Goal: Transaction & Acquisition: Purchase product/service

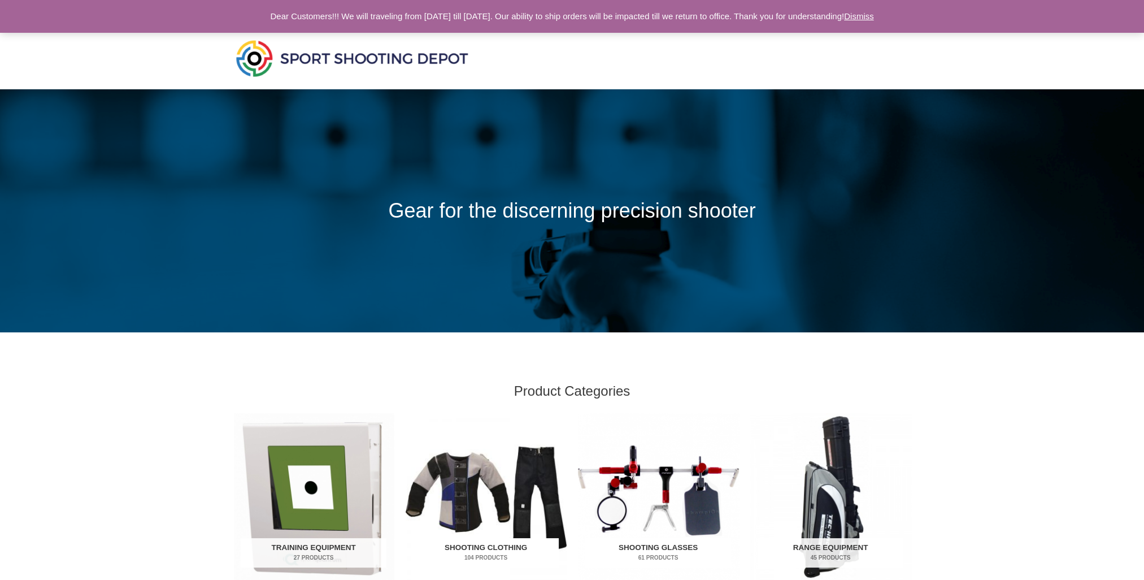
scroll to position [226, 0]
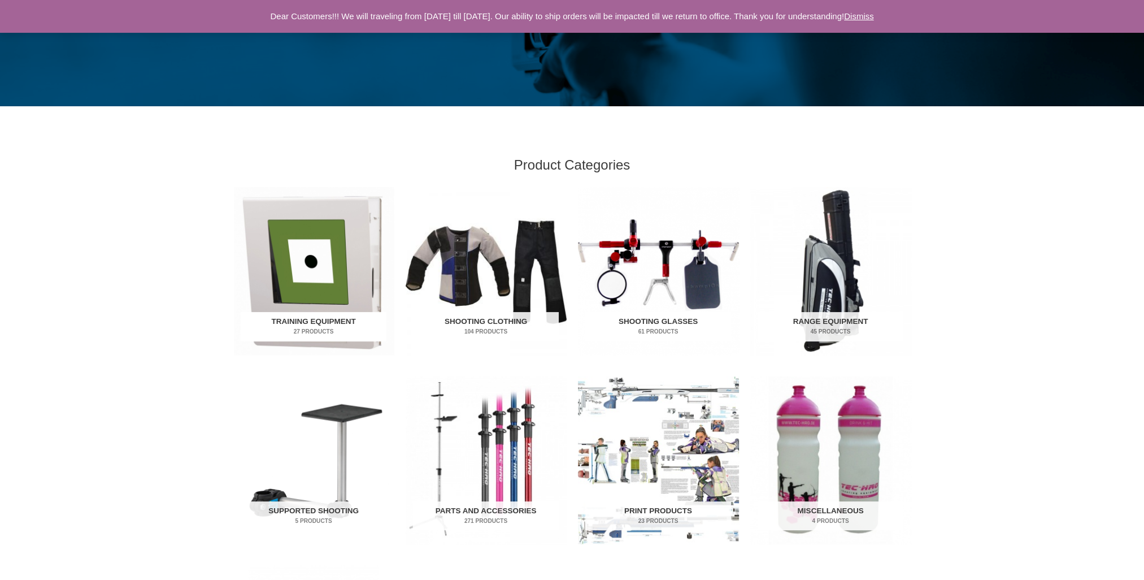
click at [325, 237] on img "Visit product category Training Equipment" at bounding box center [313, 271] width 161 height 168
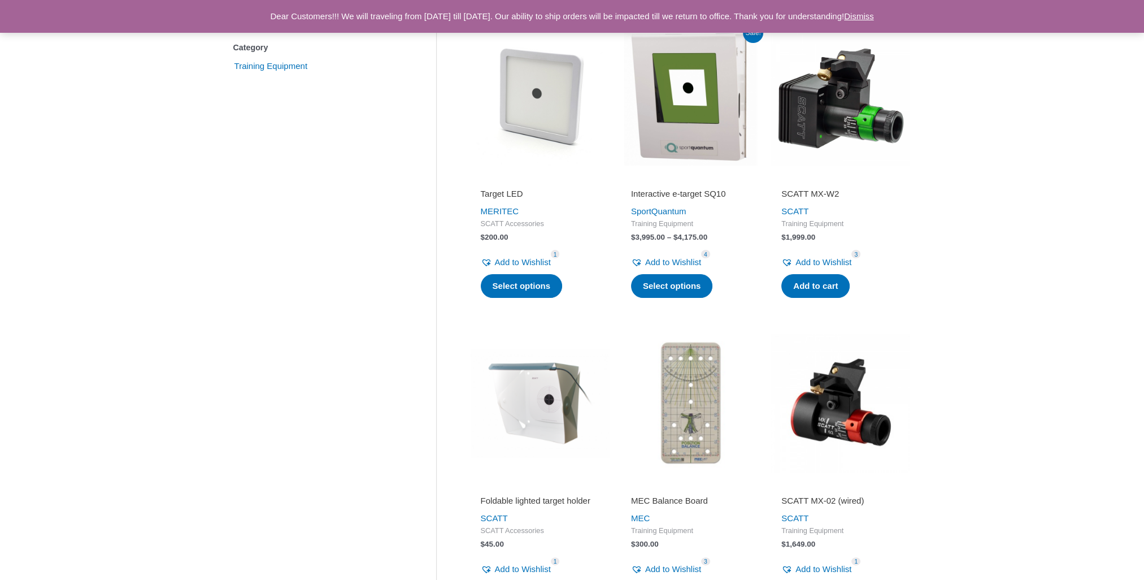
scroll to position [255, 0]
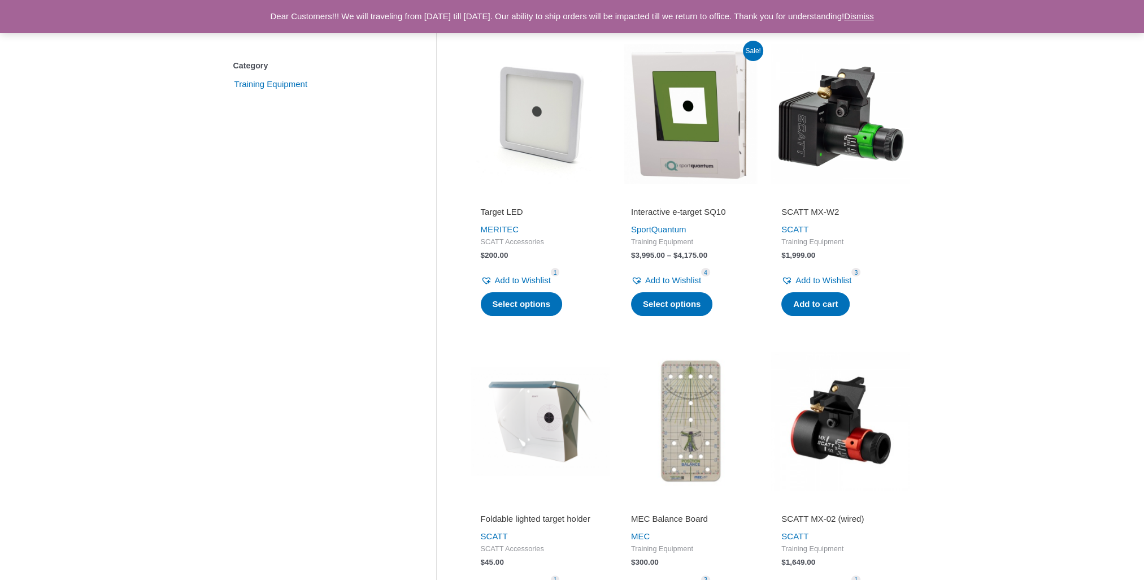
click at [845, 155] on img at bounding box center [840, 113] width 139 height 139
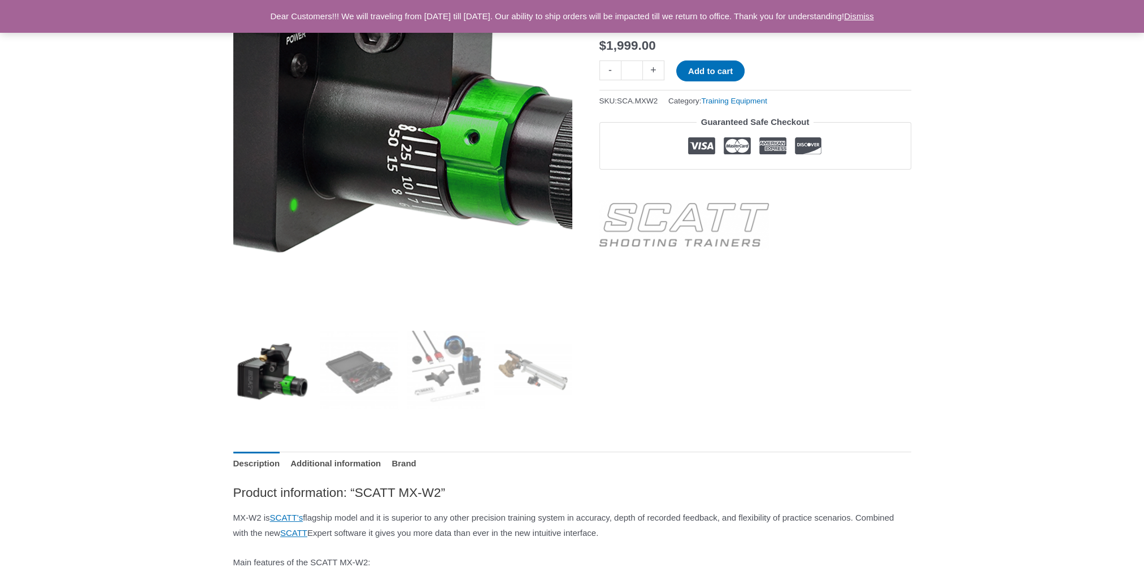
scroll to position [56, 0]
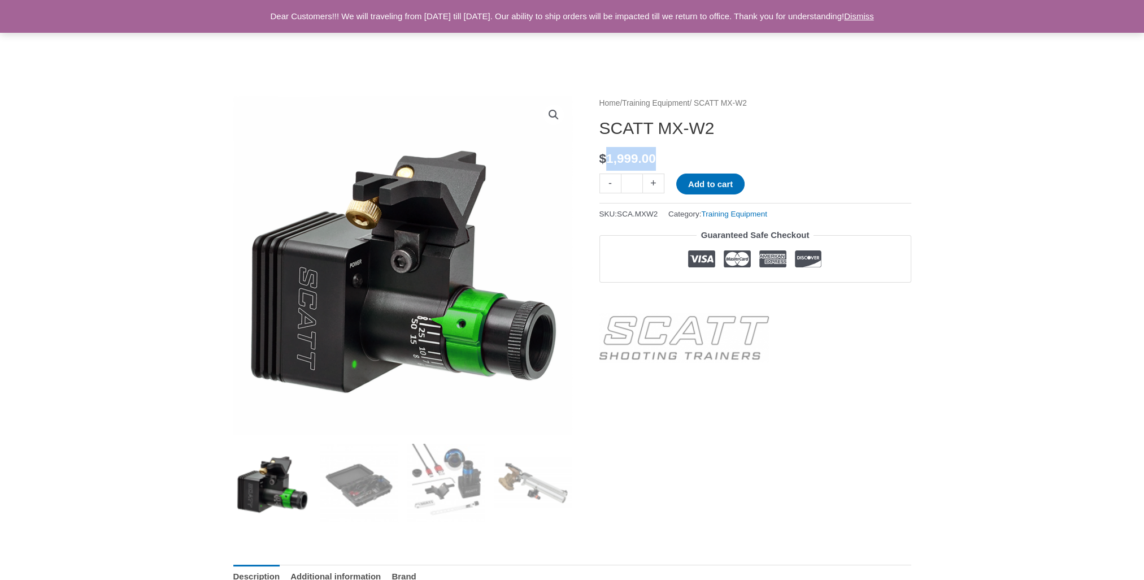
drag, startPoint x: 628, startPoint y: 149, endPoint x: 755, endPoint y: 155, distance: 127.3
click at [755, 155] on p "$ 1,999.00" at bounding box center [755, 159] width 312 height 24
click at [521, 490] on img at bounding box center [533, 482] width 79 height 79
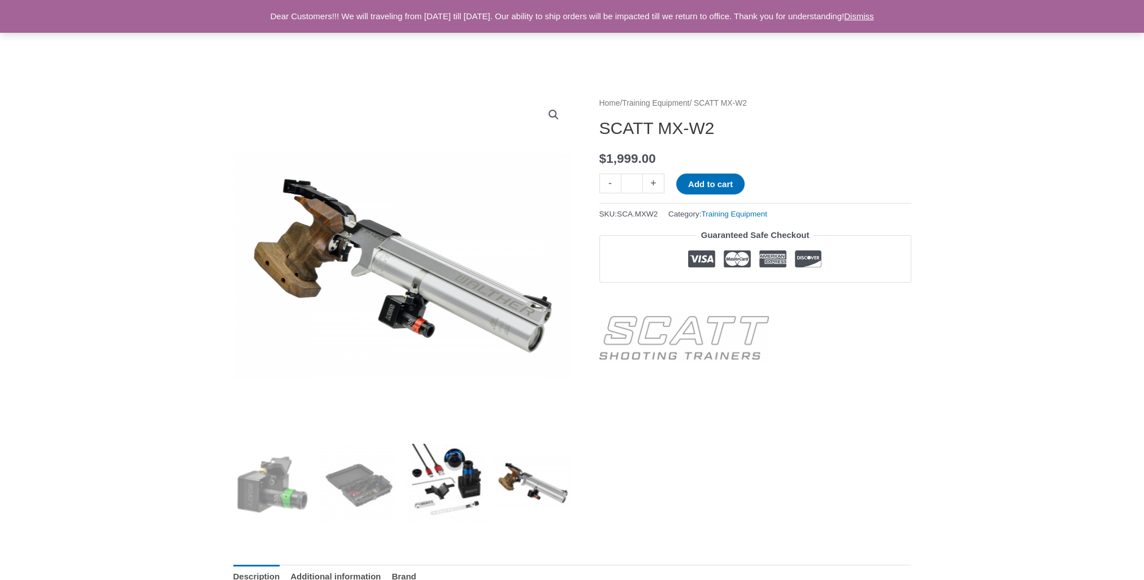
click at [458, 492] on img at bounding box center [446, 482] width 79 height 79
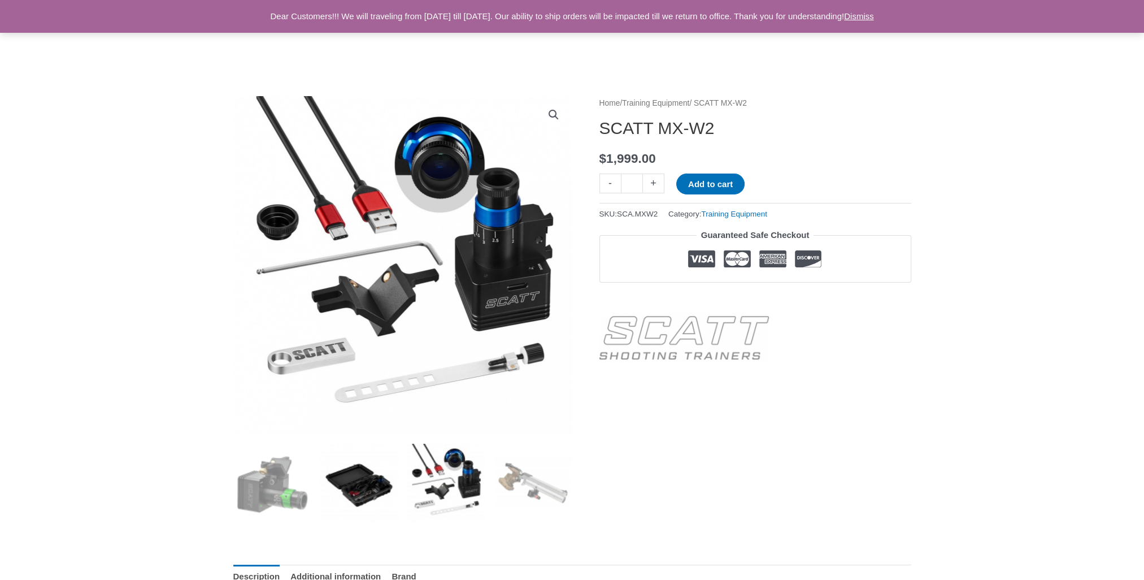
click at [366, 486] on img at bounding box center [359, 482] width 79 height 79
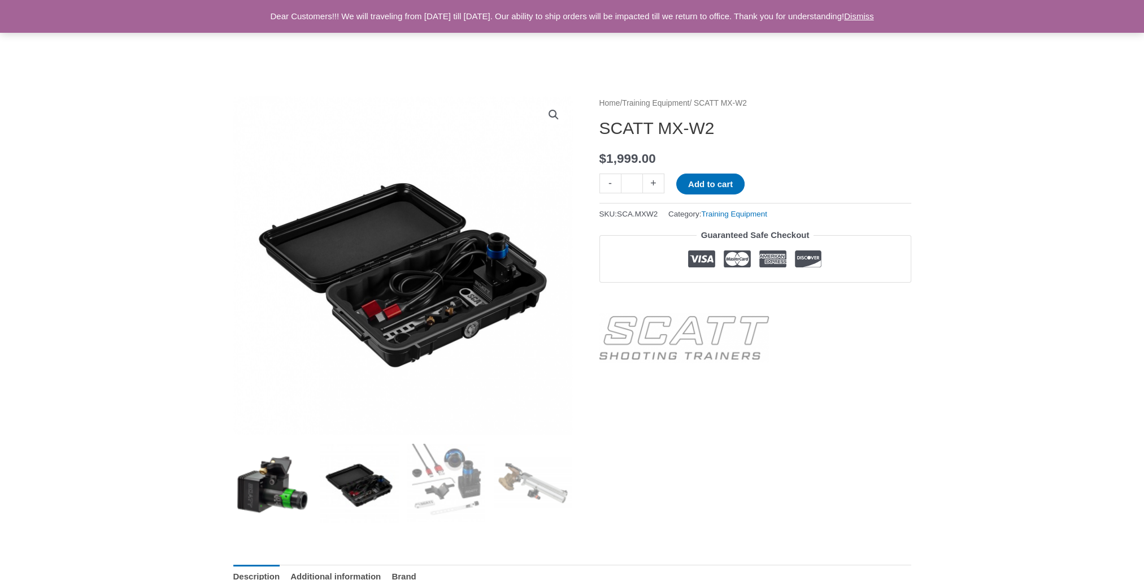
click at [306, 488] on img at bounding box center [272, 482] width 79 height 79
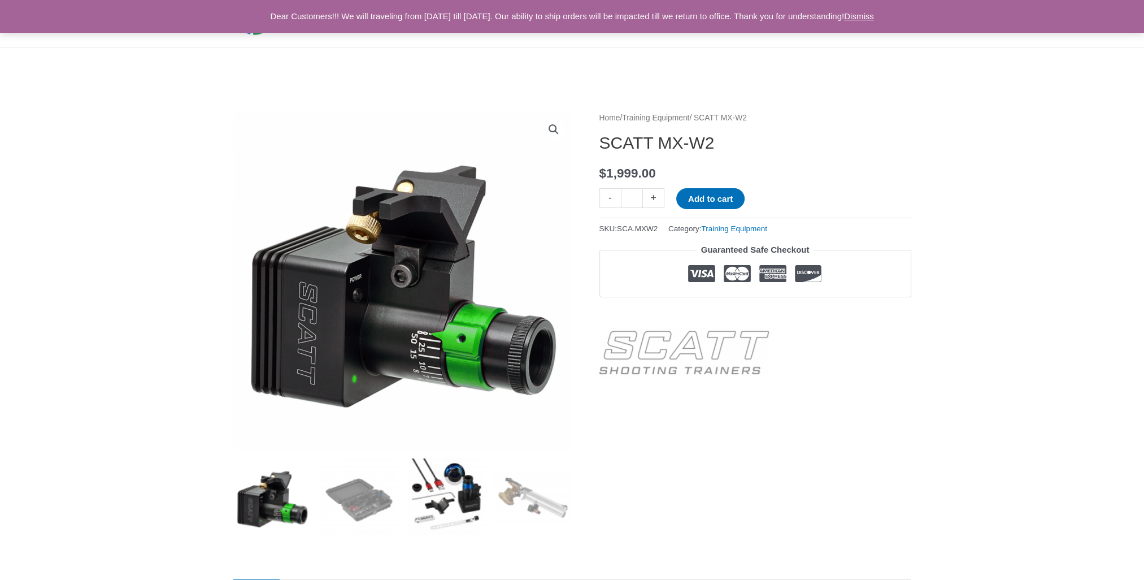
scroll to position [0, 0]
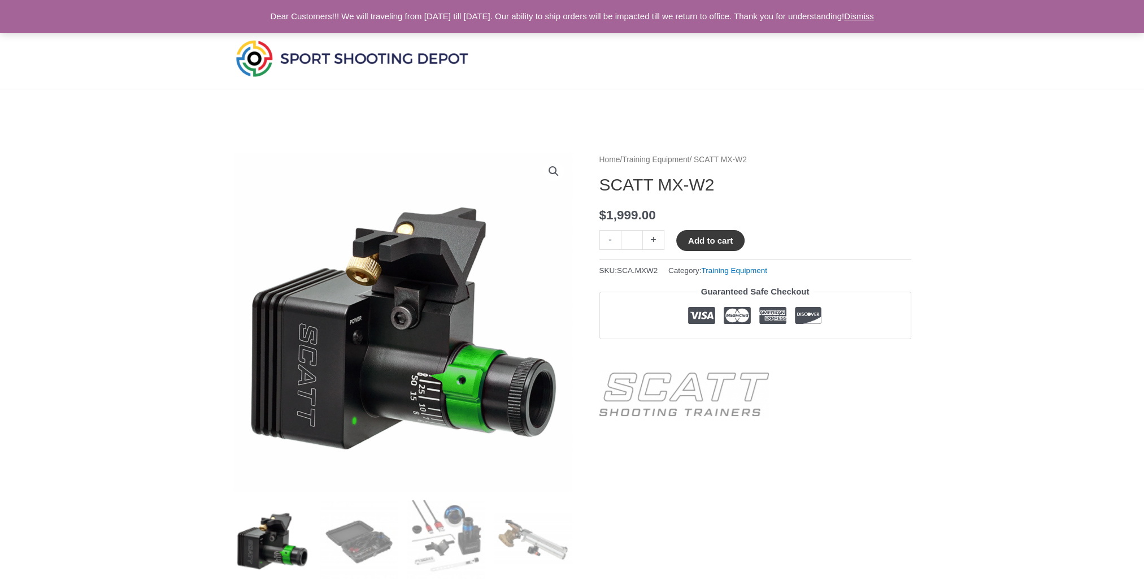
click at [702, 238] on button "Add to cart" at bounding box center [710, 240] width 68 height 21
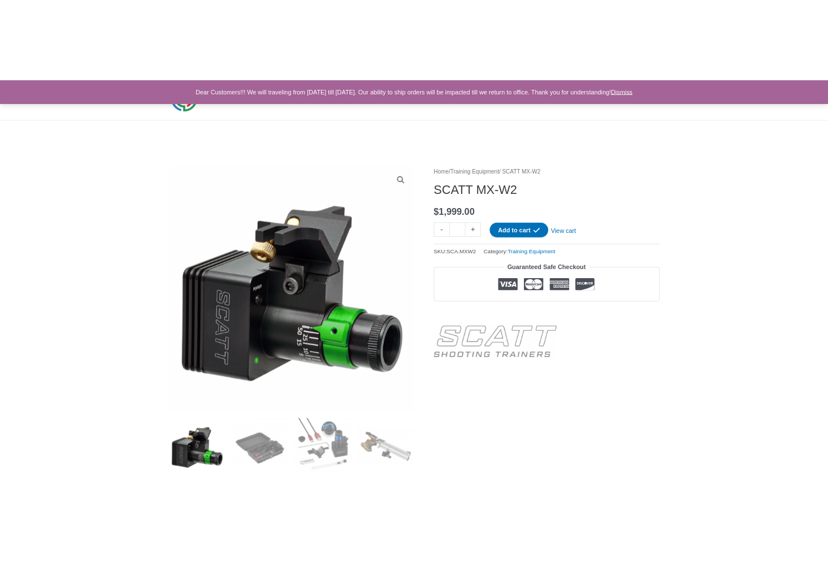
scroll to position [43, 0]
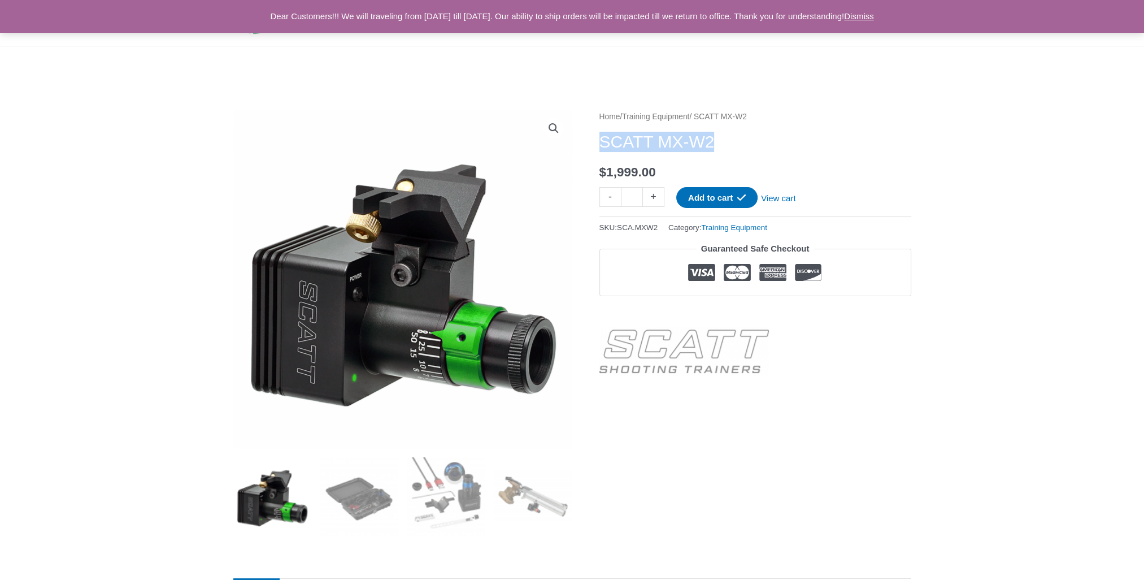
drag, startPoint x: 721, startPoint y: 138, endPoint x: 601, endPoint y: 143, distance: 120.4
click at [601, 143] on h1 "SCATT MX-W2" at bounding box center [755, 142] width 312 height 20
copy h1 "SCATT MX-W2"
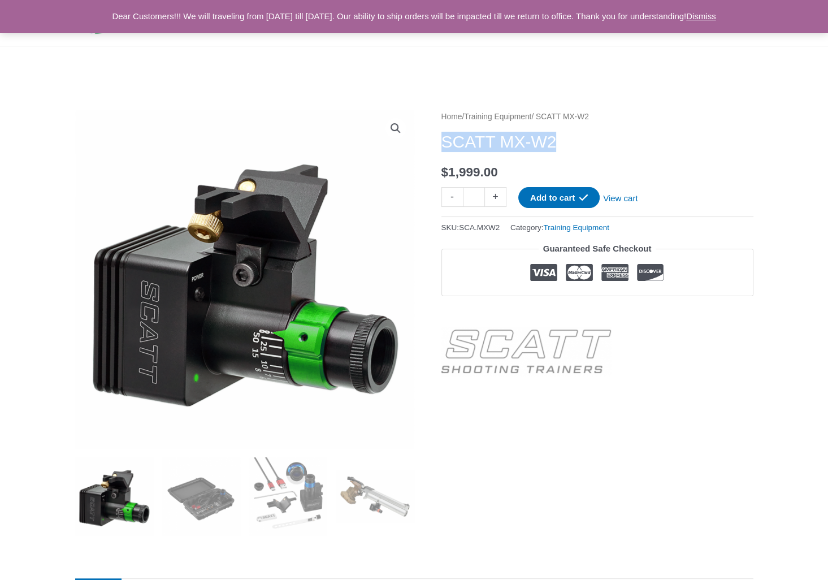
scroll to position [0, 0]
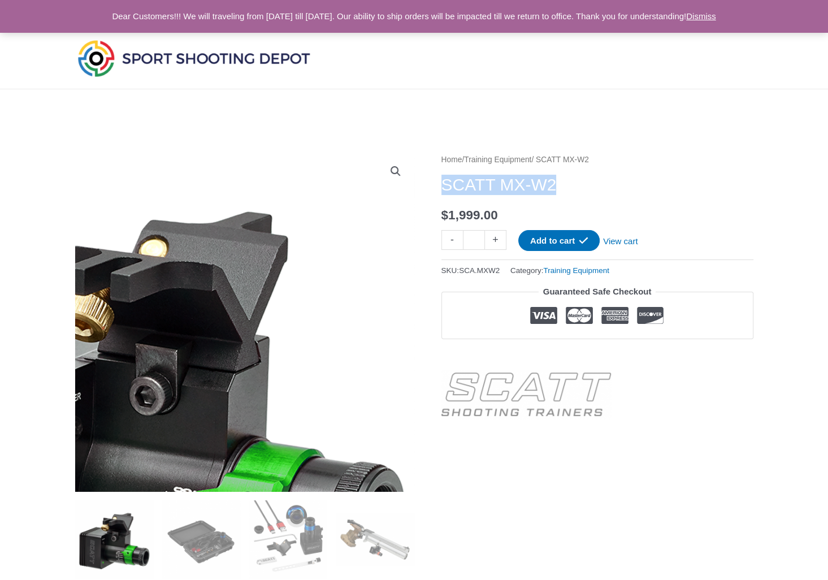
click at [386, 201] on img at bounding box center [149, 402] width 565 height 565
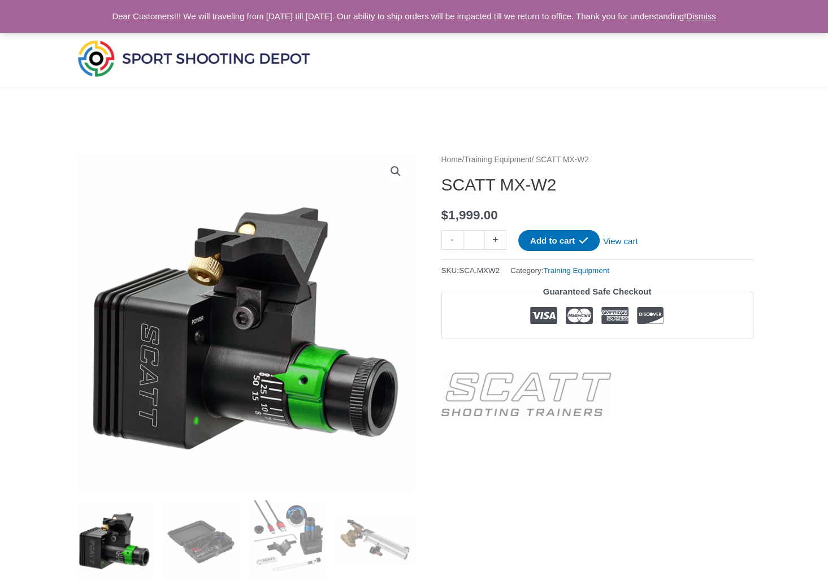
click at [716, 15] on link "Dismiss" at bounding box center [701, 16] width 30 height 10
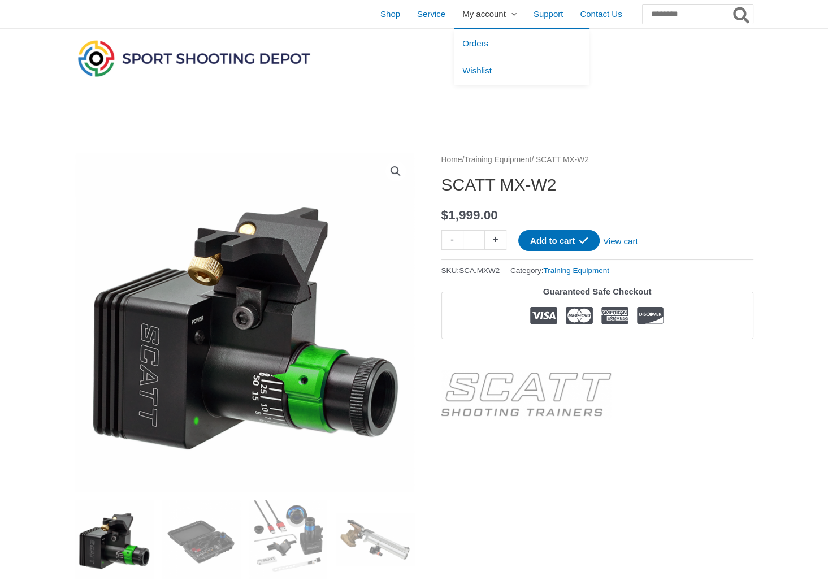
click at [462, 12] on span "My account" at bounding box center [483, 14] width 43 height 28
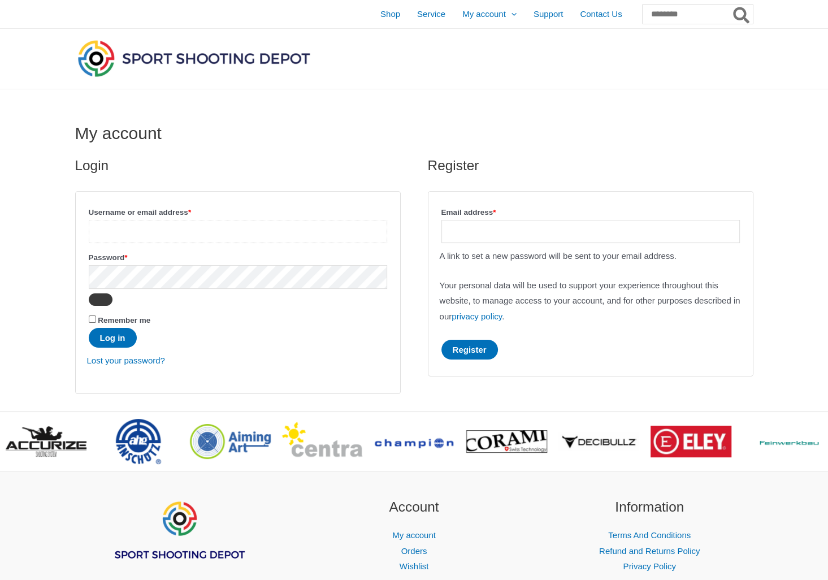
type input "**********"
click at [99, 297] on button "Show password" at bounding box center [101, 299] width 24 height 12
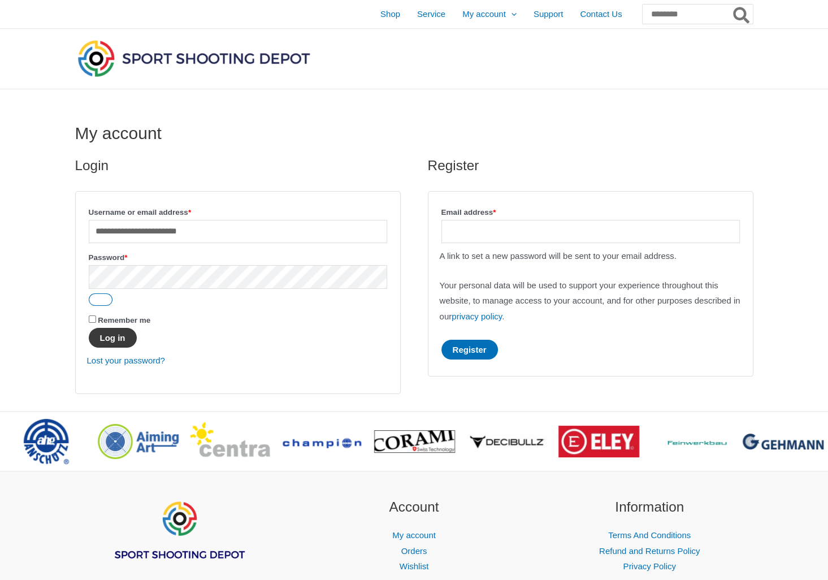
click at [109, 340] on button "Log in" at bounding box center [113, 338] width 48 height 20
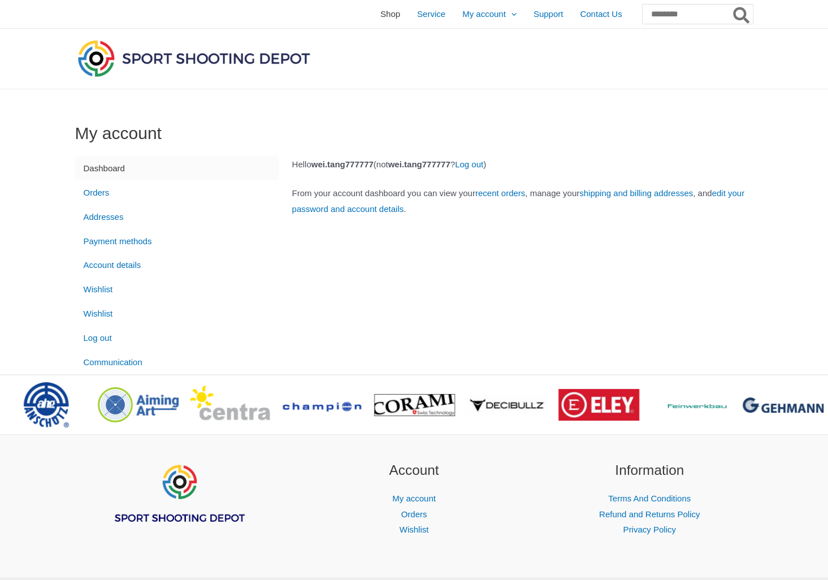
click at [380, 16] on span "Shop" at bounding box center [390, 14] width 20 height 28
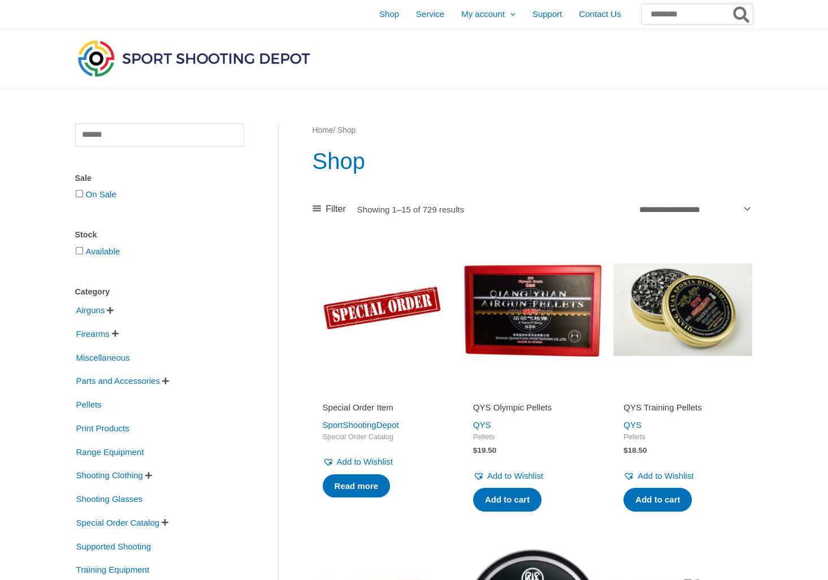
click at [656, 15] on input "Search for:" at bounding box center [696, 14] width 111 height 20
paste input "**********"
type input "*****"
click at [730, 4] on button "Search" at bounding box center [741, 14] width 22 height 20
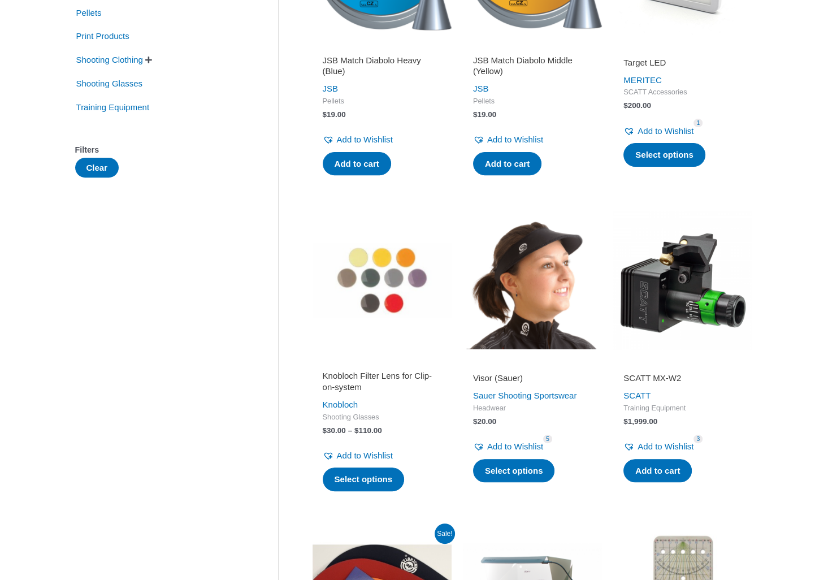
scroll to position [354, 0]
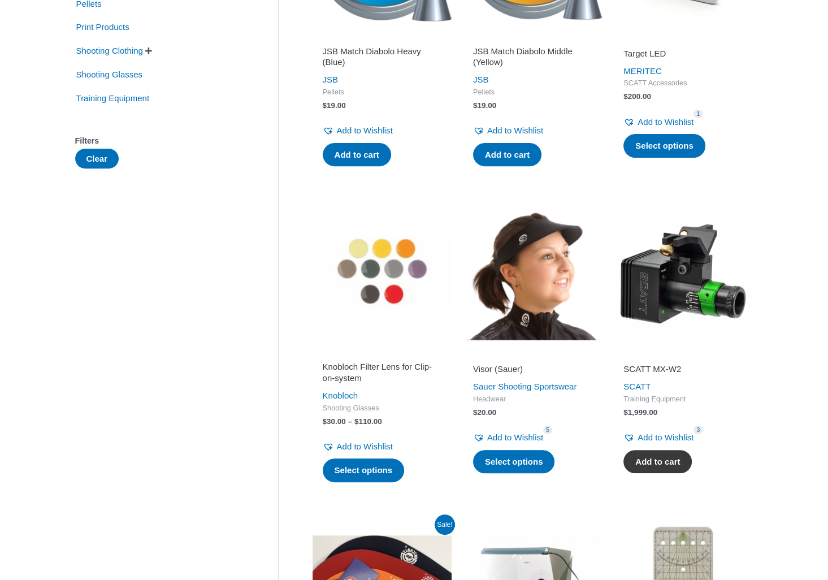
click at [663, 468] on link "Add to cart" at bounding box center [657, 462] width 68 height 24
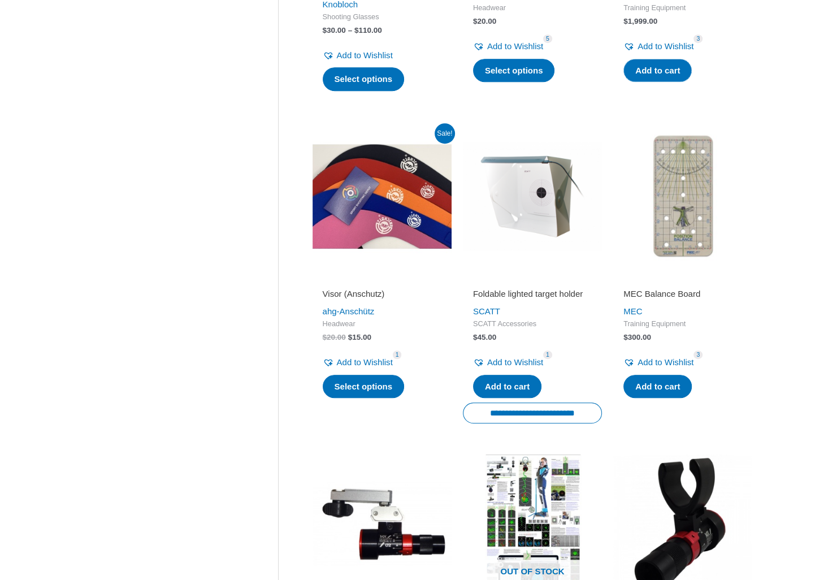
scroll to position [895, 0]
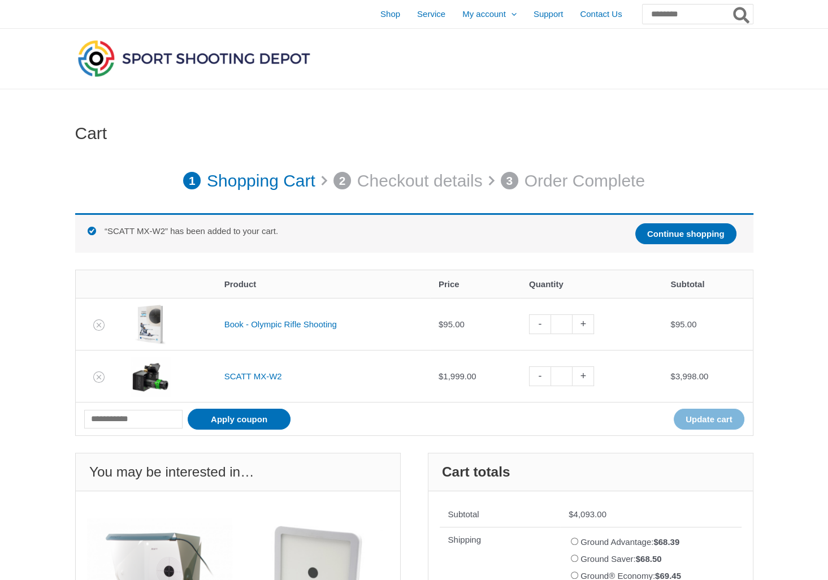
click at [546, 374] on link "-" at bounding box center [539, 376] width 21 height 20
type input "*"
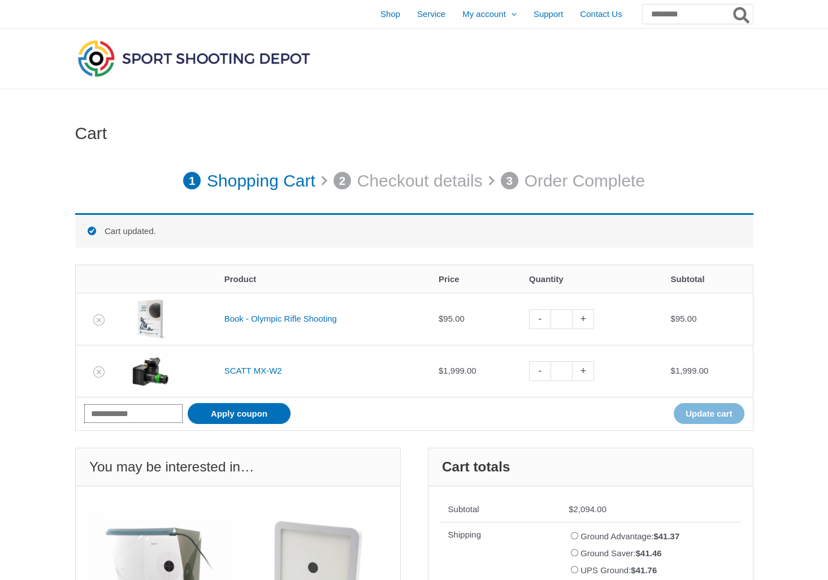
click at [153, 409] on input "Coupon:" at bounding box center [133, 413] width 99 height 19
click at [163, 418] on input "Coupon:" at bounding box center [133, 413] width 99 height 19
type input "*********"
click at [273, 416] on button "Apply coupon" at bounding box center [239, 413] width 103 height 21
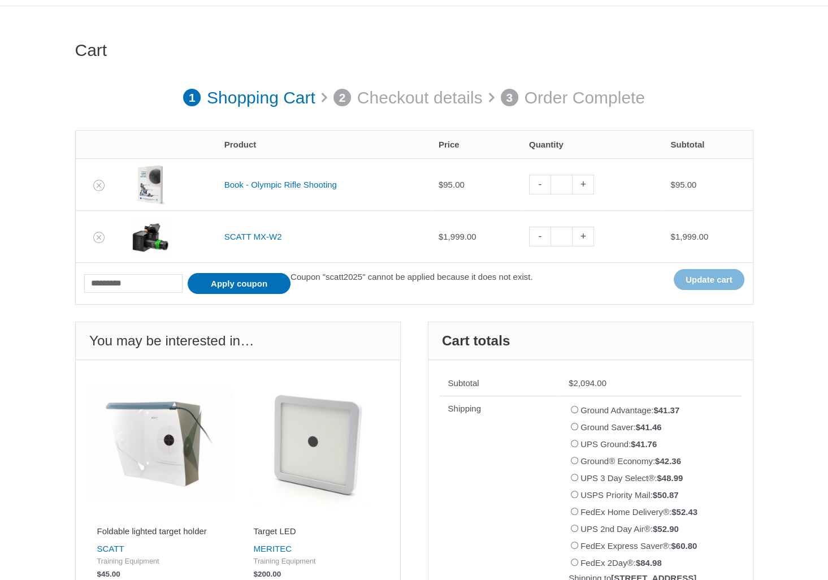
scroll to position [82, 0]
click at [97, 185] on icon "Remove Book - Olympic Rifle Shooting from cart" at bounding box center [99, 186] width 5 height 5
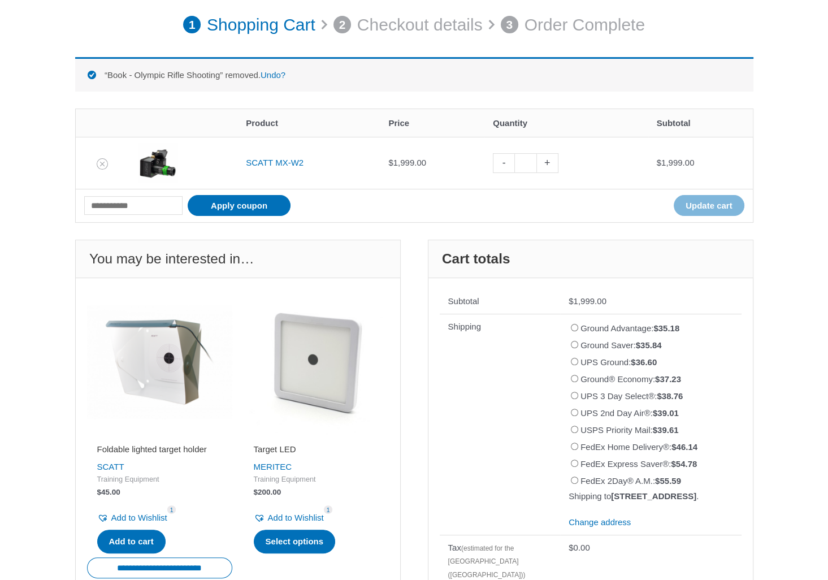
scroll to position [156, 0]
click at [189, 223] on div "**********" at bounding box center [414, 372] width 678 height 632
click at [156, 205] on input "Coupon:" at bounding box center [133, 204] width 99 height 19
type input "*********"
click at [253, 205] on button "Apply coupon" at bounding box center [239, 204] width 103 height 21
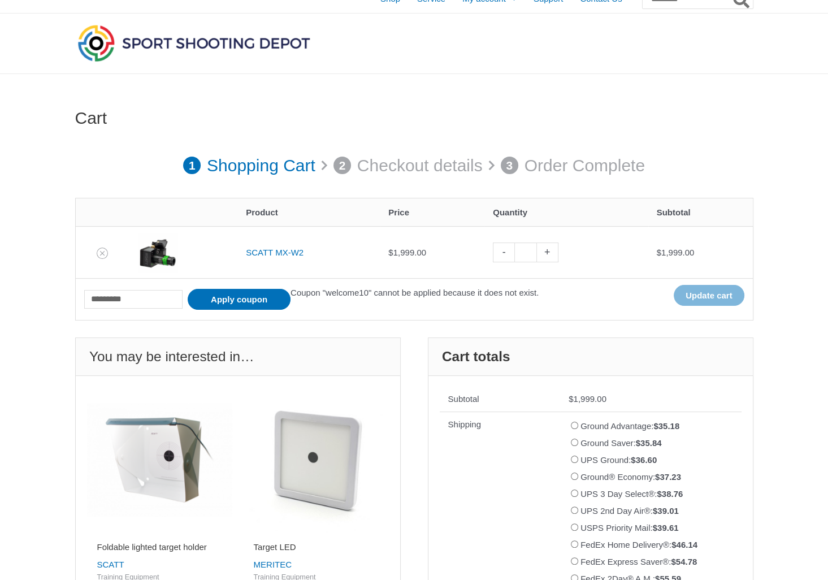
scroll to position [0, 0]
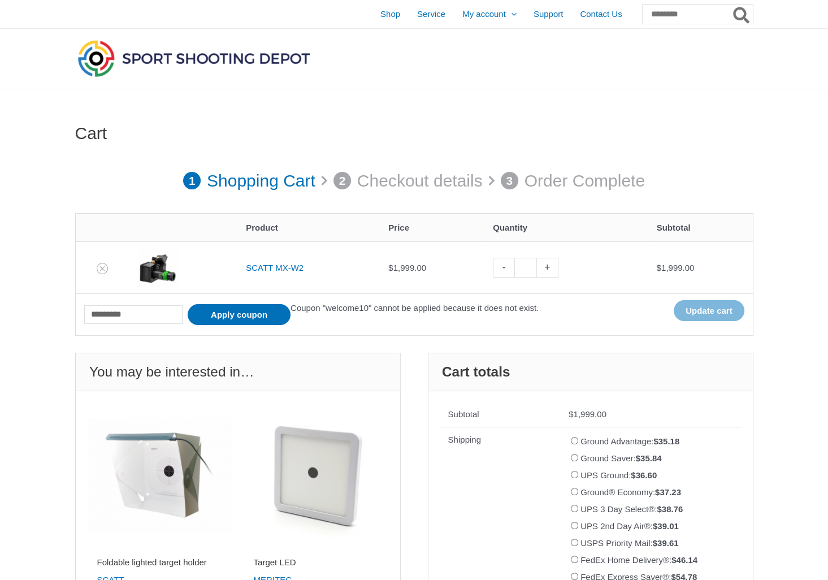
drag, startPoint x: 160, startPoint y: 317, endPoint x: 97, endPoint y: 303, distance: 64.8
click at [97, 303] on div "Coupon: ********* Apply coupon Coupon "welcome10" cannot be applied because it …" at bounding box center [311, 314] width 455 height 29
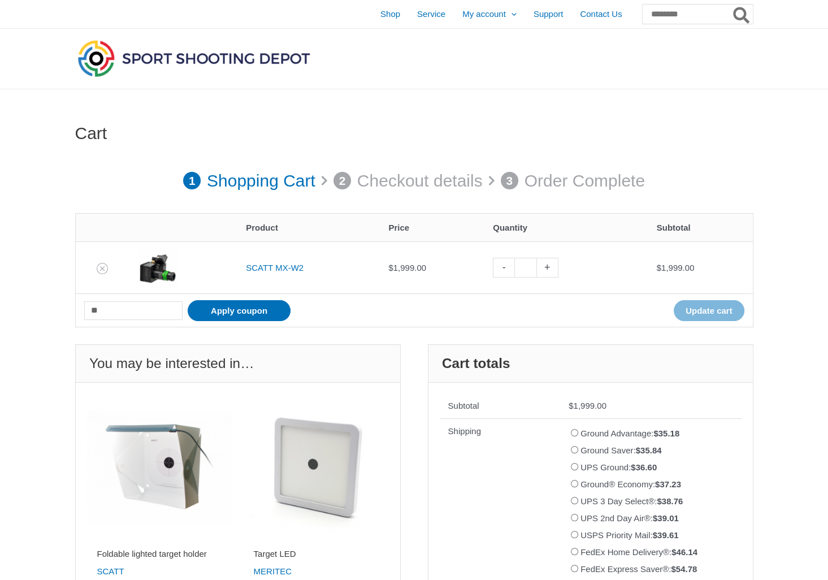
type input "*"
type input "*******"
click at [264, 312] on button "Apply coupon" at bounding box center [239, 310] width 103 height 21
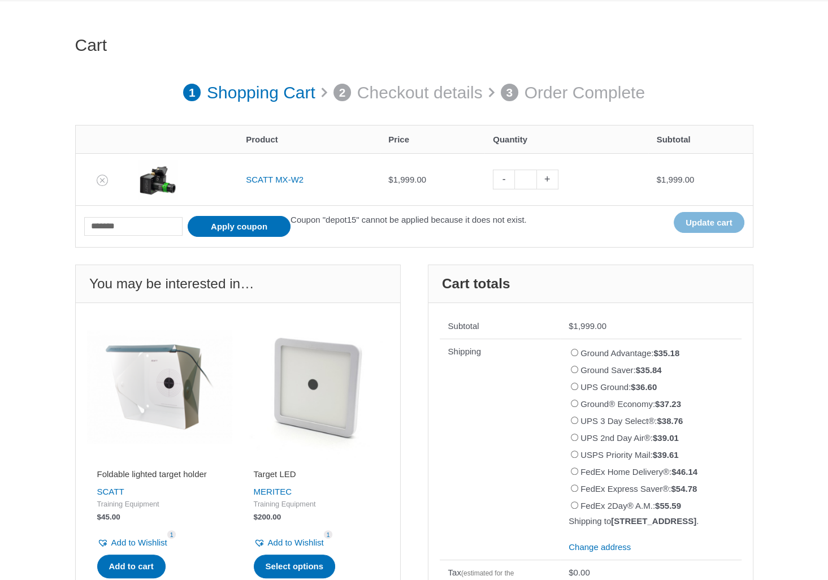
scroll to position [86, 0]
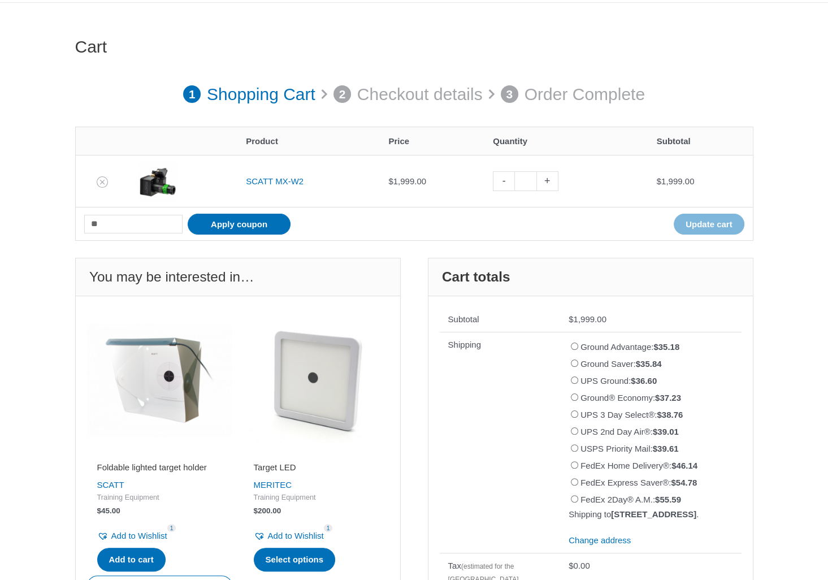
type input "*"
type input "*********"
click at [260, 227] on button "Apply coupon" at bounding box center [239, 224] width 103 height 21
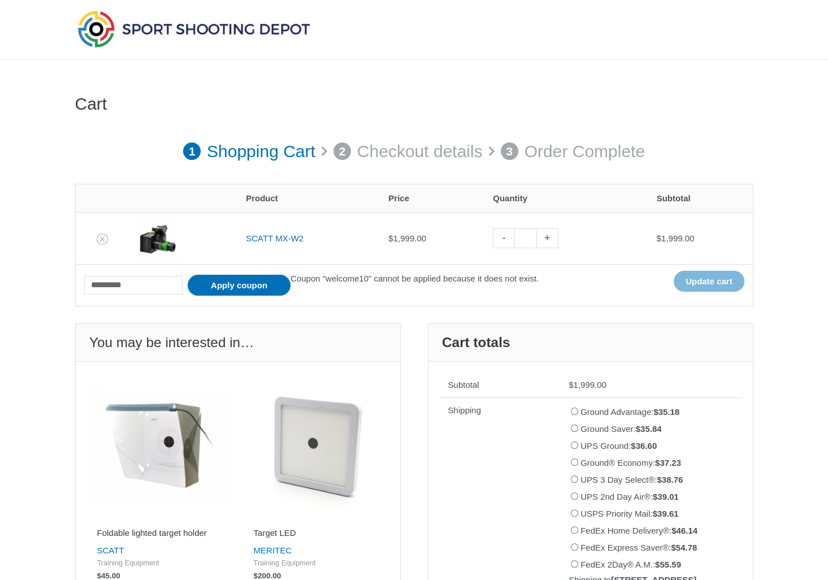
scroll to position [0, 0]
